Goal: Information Seeking & Learning: Find specific fact

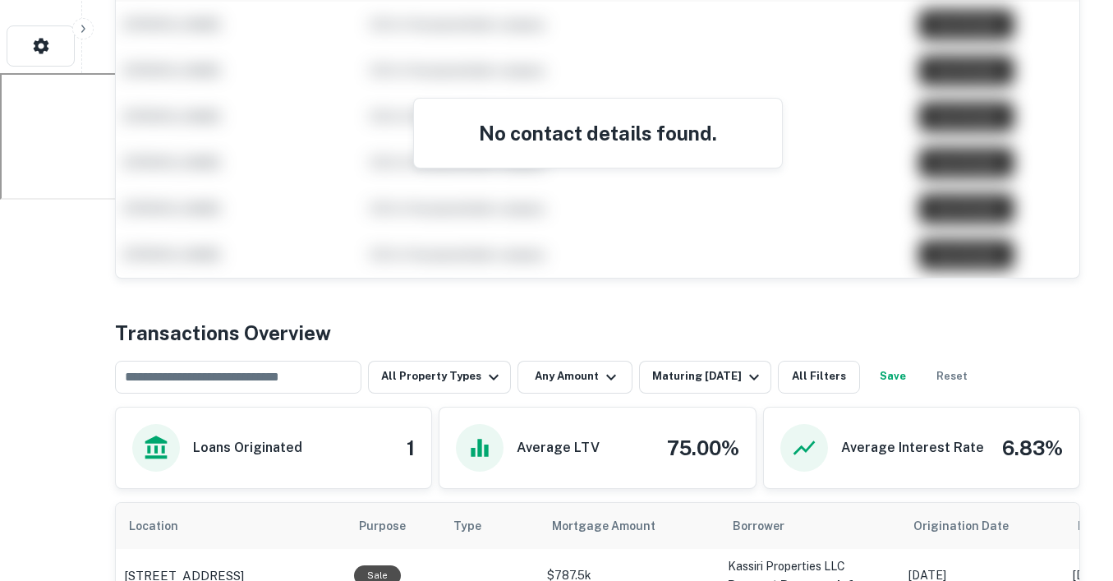
scroll to position [723, 0]
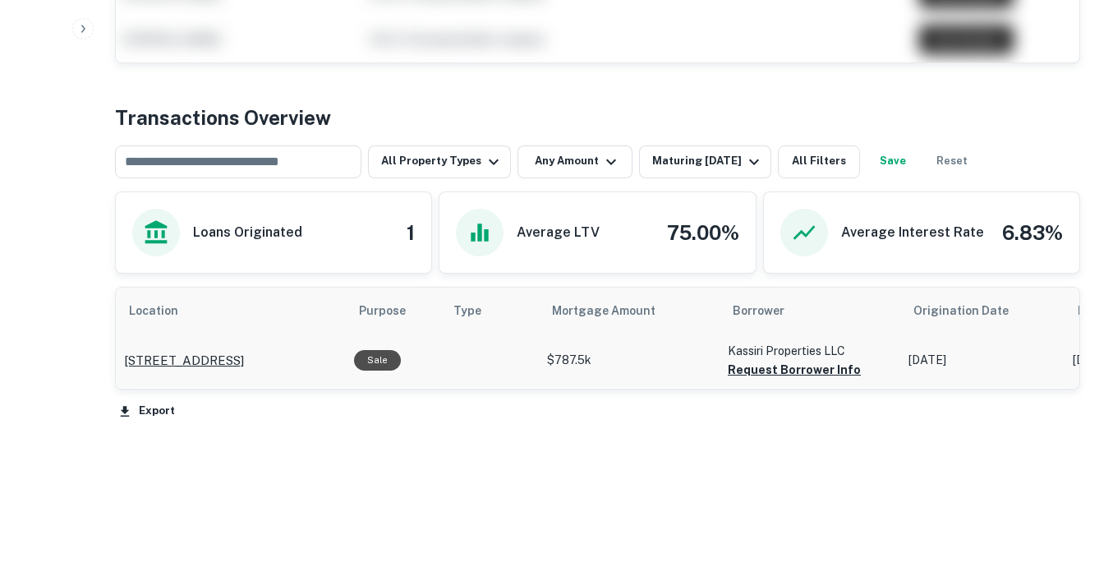
click at [186, 366] on p "[STREET_ADDRESS]" at bounding box center [184, 361] width 120 height 20
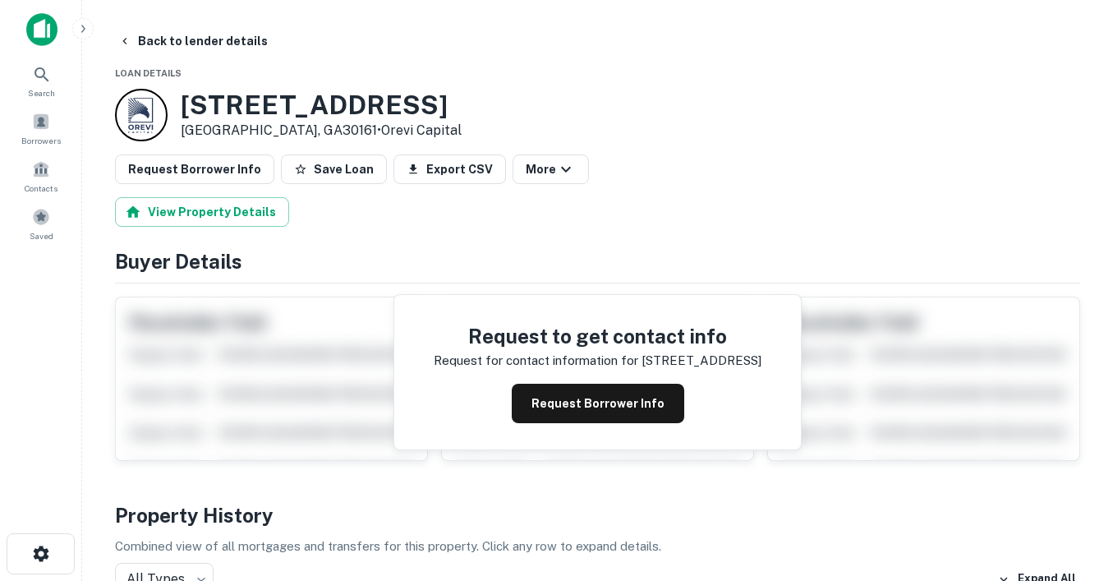
drag, startPoint x: 496, startPoint y: 90, endPoint x: 184, endPoint y: 97, distance: 312.3
click at [184, 97] on div "1410 Cave Spring Rd SW Rome, GA30161 • Orevi Capital" at bounding box center [597, 115] width 965 height 53
click at [272, 129] on p "Rome, GA30161 • Orevi Capital" at bounding box center [321, 131] width 281 height 20
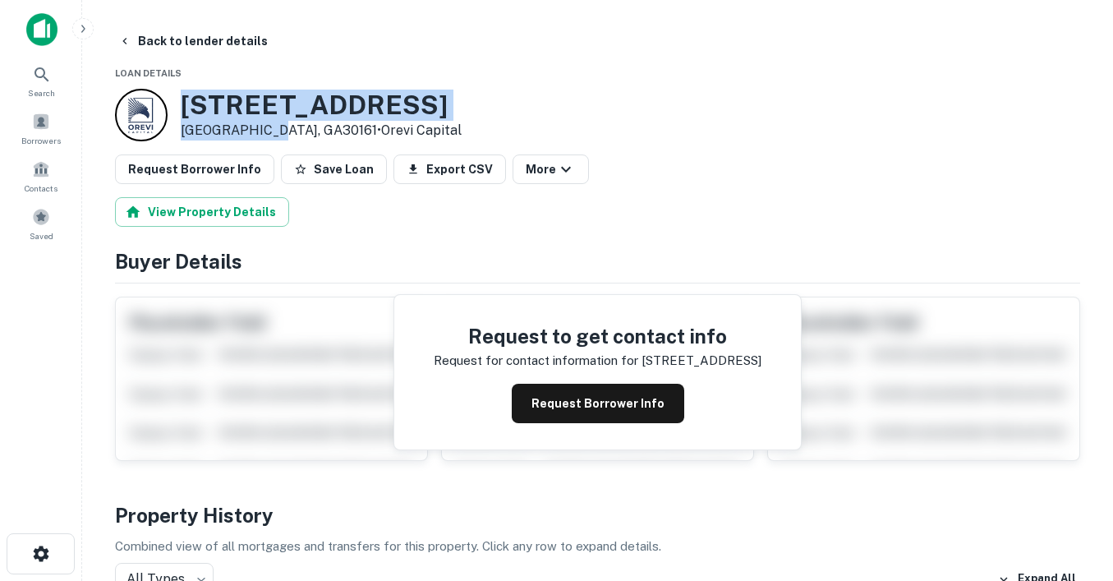
drag, startPoint x: 273, startPoint y: 130, endPoint x: 176, endPoint y: 100, distance: 101.4
click at [176, 100] on div "1410 Cave Spring Rd SW Rome, GA30161 • Orevi Capital" at bounding box center [288, 115] width 347 height 53
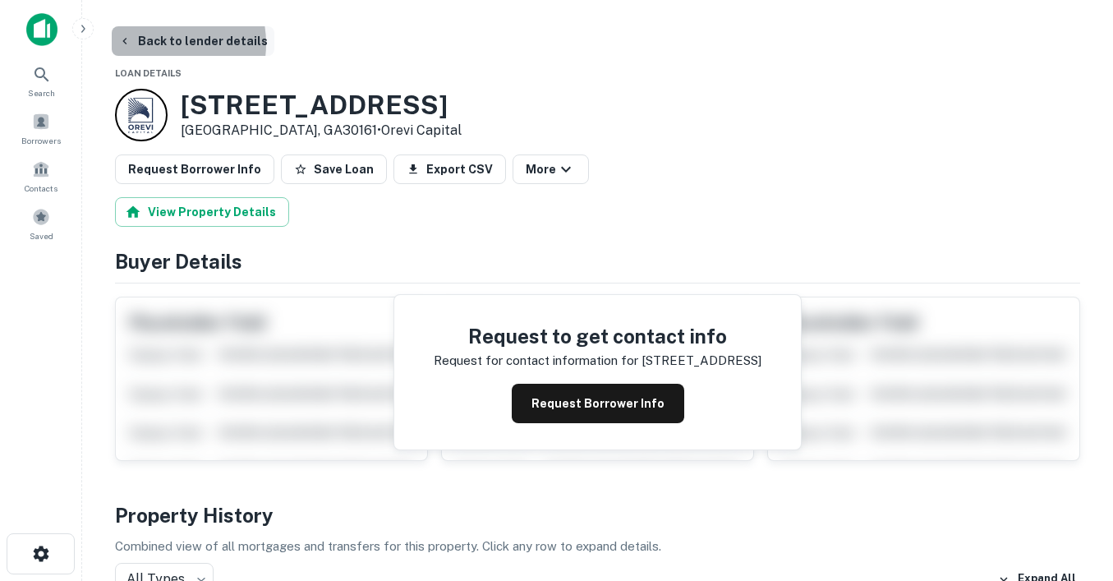
click at [155, 44] on button "Back to lender details" at bounding box center [193, 41] width 163 height 30
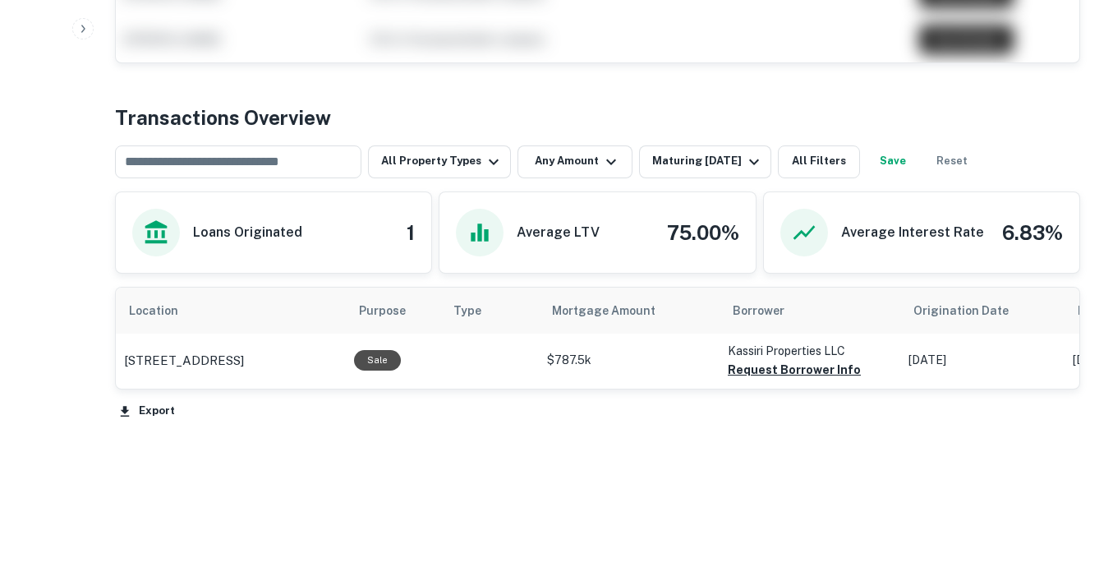
click at [187, 180] on div "Transactions Overview ​ All Property Types Any Amount Maturing In 1 Year All Fi…" at bounding box center [597, 263] width 965 height 321
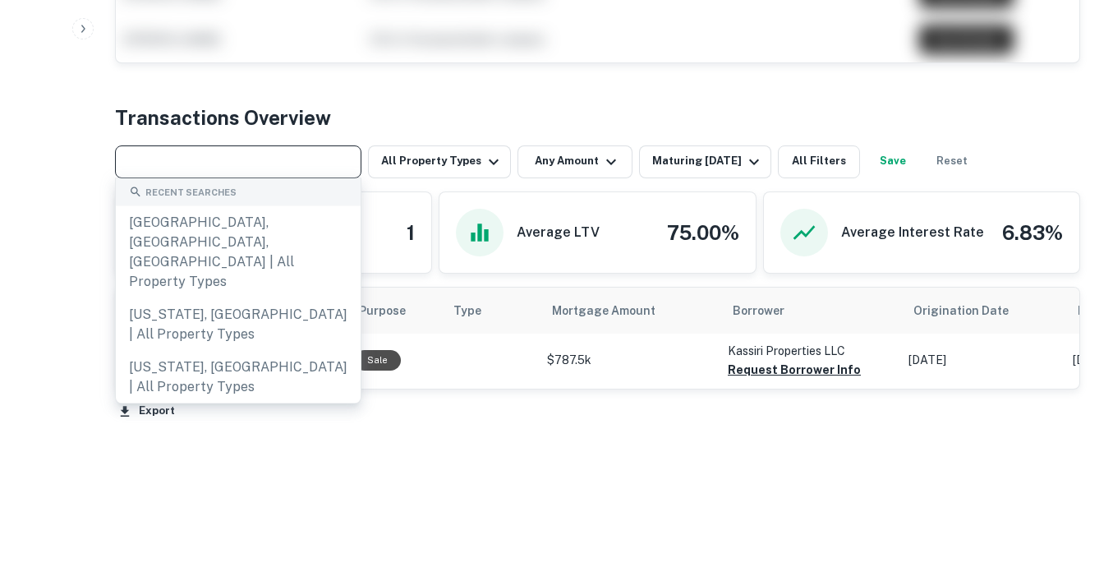
click at [187, 157] on input "text" at bounding box center [237, 161] width 234 height 23
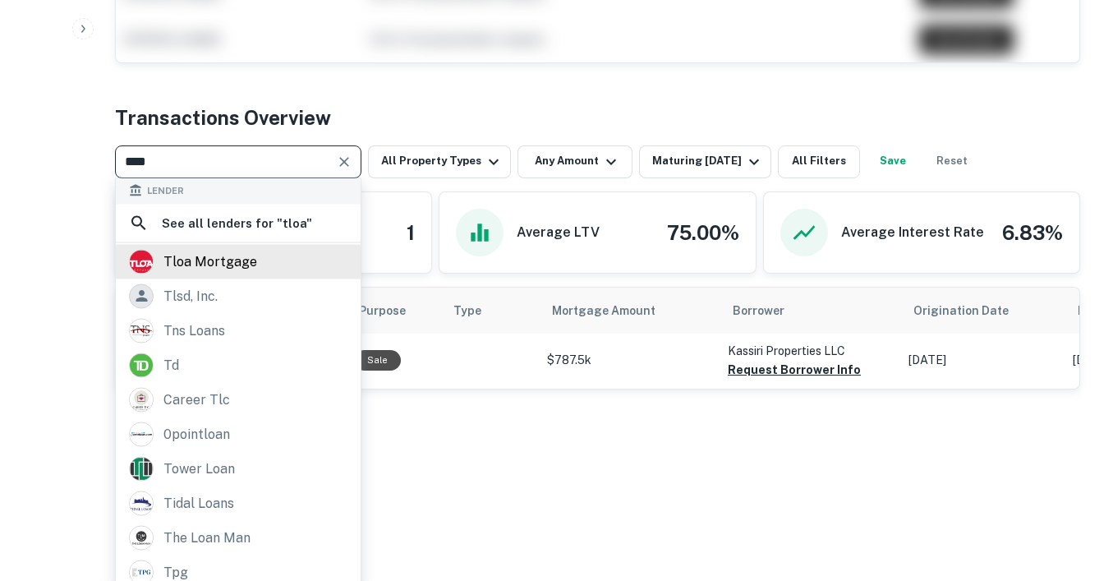
scroll to position [1, 0]
type input "****"
click at [214, 268] on div "tloa mortgage" at bounding box center [210, 262] width 94 height 25
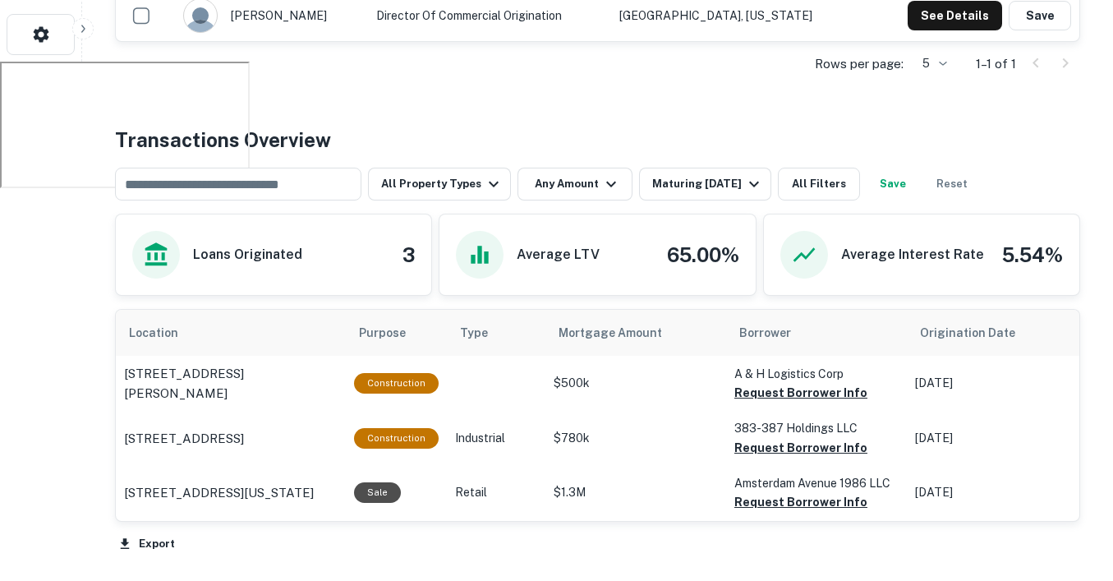
scroll to position [518, 0]
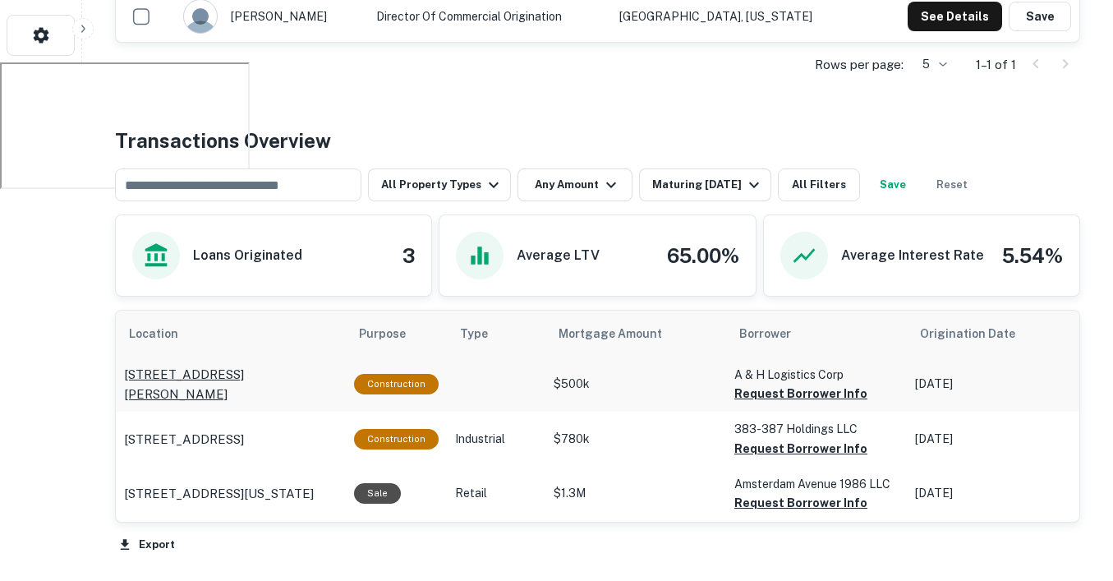
click at [202, 369] on p "2644/2660 Main Rd Franklin, NJ07416" at bounding box center [231, 384] width 214 height 39
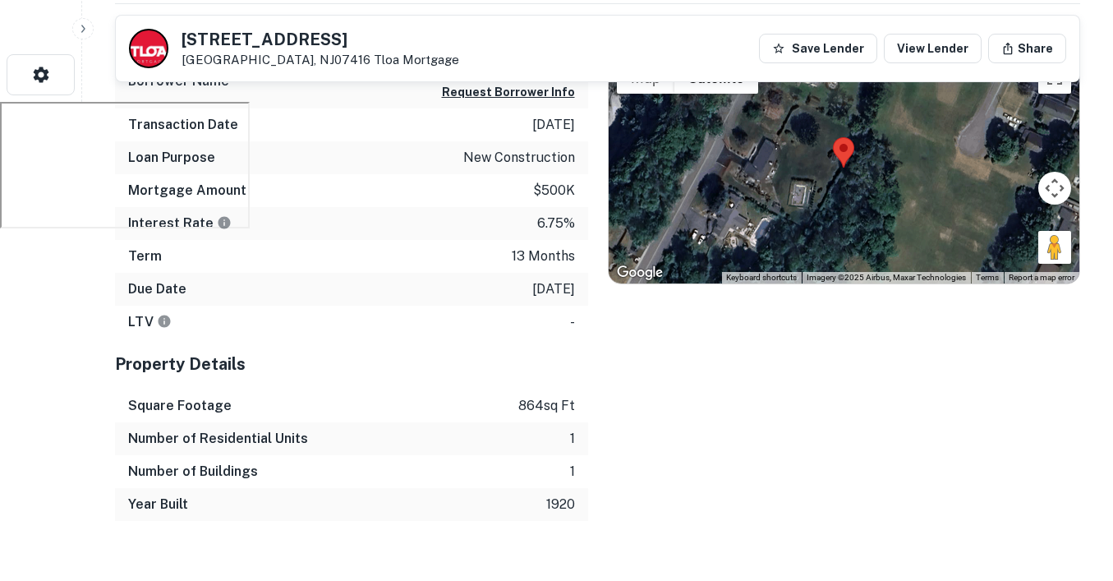
scroll to position [470, 0]
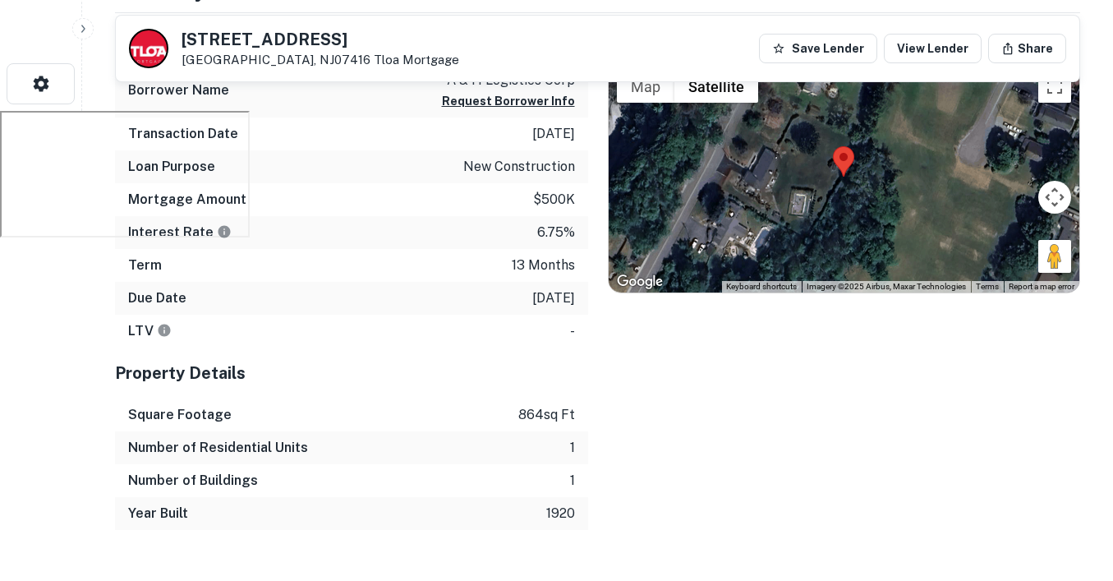
drag, startPoint x: 348, startPoint y: 41, endPoint x: 162, endPoint y: 44, distance: 185.7
click at [162, 44] on div "2644/2660 Main Rd Franklin, NJ07416 Tloa Mortgage" at bounding box center [294, 48] width 330 height 39
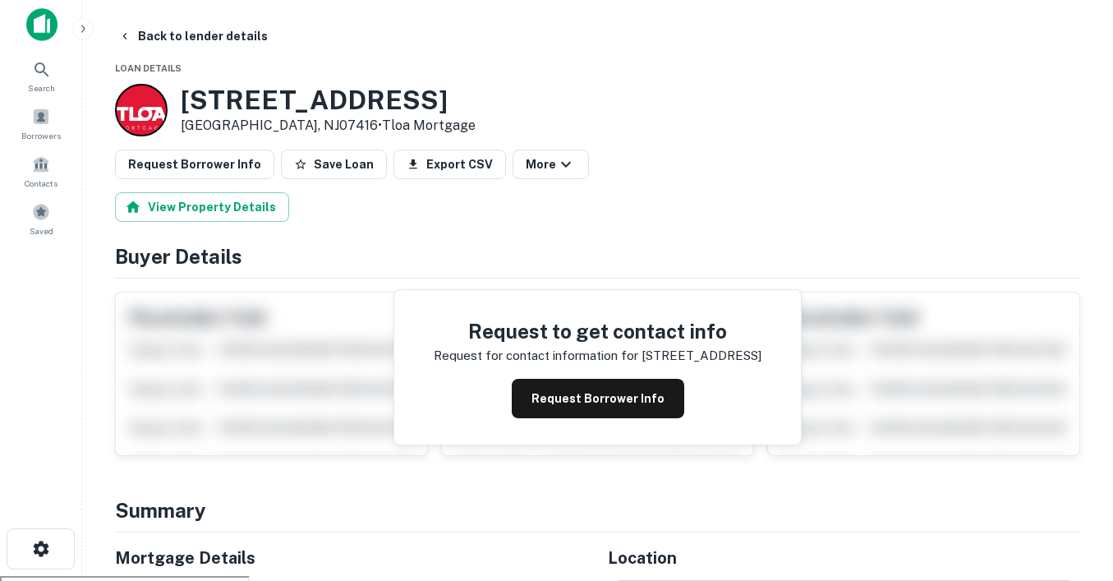
scroll to position [0, 0]
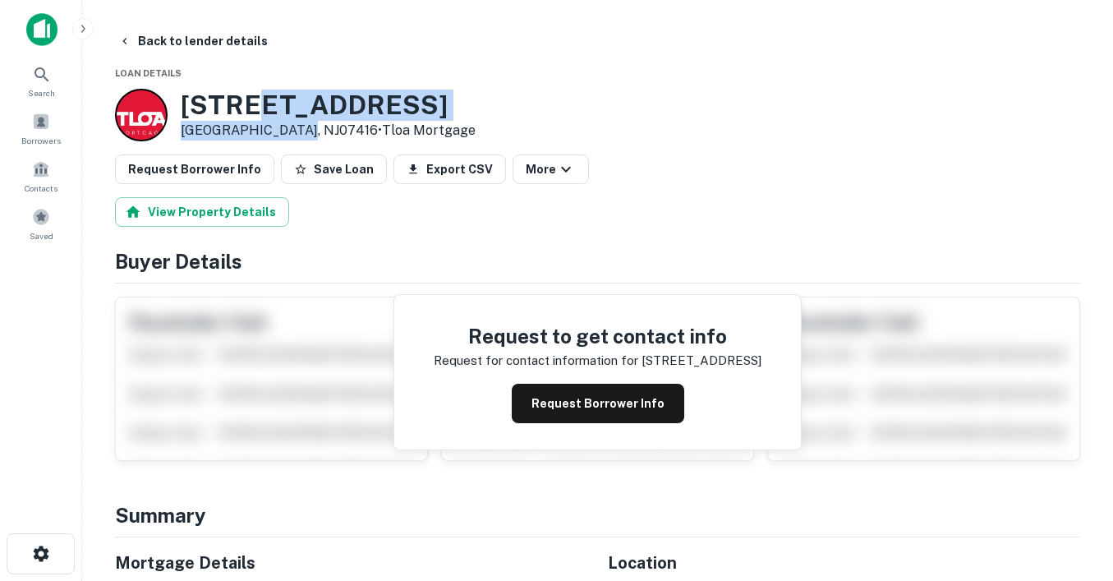
drag, startPoint x: 286, startPoint y: 131, endPoint x: 260, endPoint y: 109, distance: 34.4
click at [260, 109] on div "2644/2660 Main Rd Franklin, NJ07416 • Tloa Mortgage" at bounding box center [328, 115] width 295 height 51
copy div "2660 Main Rd Franklin, NJ07416"
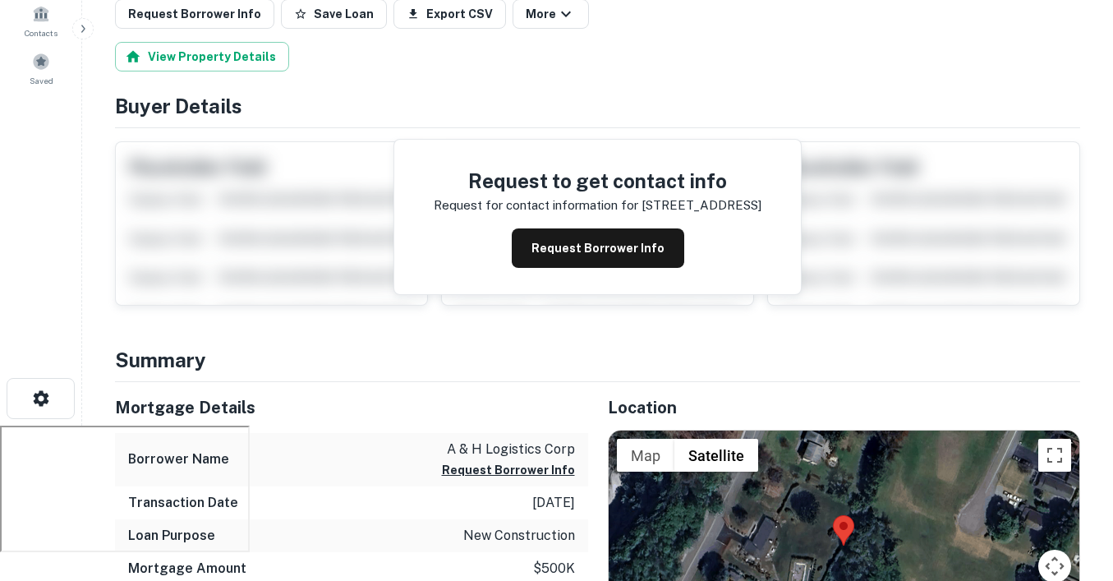
scroll to position [31, 0]
